Goal: Information Seeking & Learning: Learn about a topic

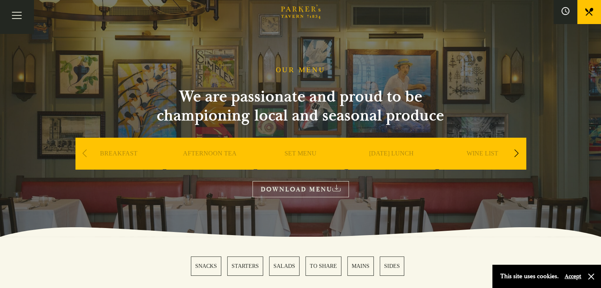
scroll to position [62, 0]
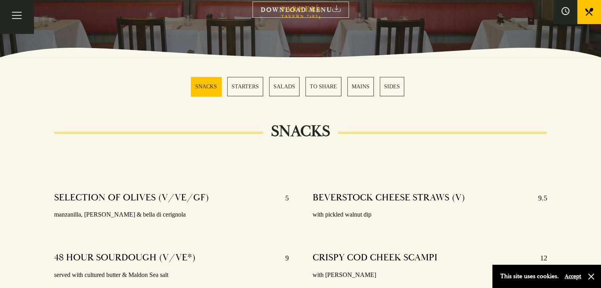
click at [361, 82] on link "MAINS" at bounding box center [360, 86] width 26 height 19
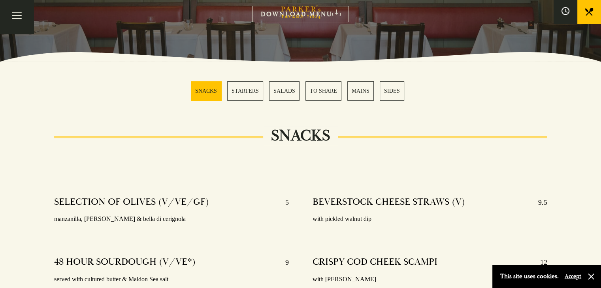
scroll to position [180, 0]
